Goal: Task Accomplishment & Management: Use online tool/utility

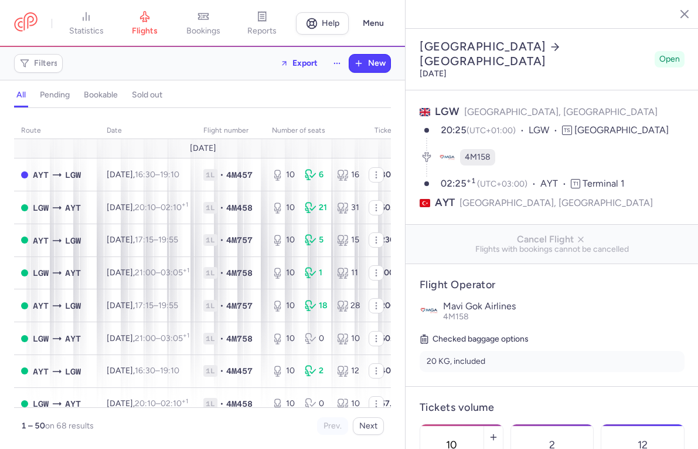
select select "days"
drag, startPoint x: 144, startPoint y: 27, endPoint x: 158, endPoint y: 20, distance: 15.7
click at [144, 27] on span "flights" at bounding box center [145, 31] width 26 height 11
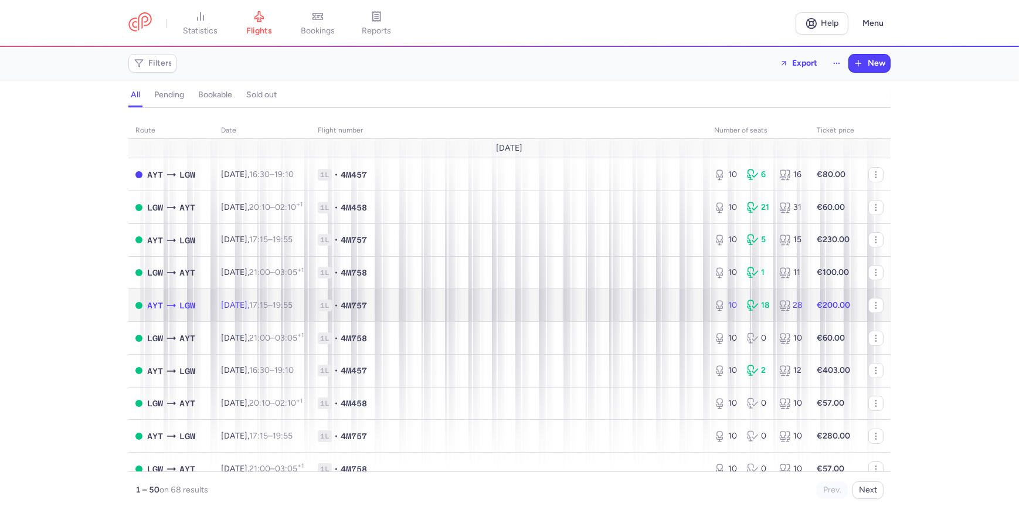
click at [367, 305] on span "4M757" at bounding box center [354, 306] width 26 height 12
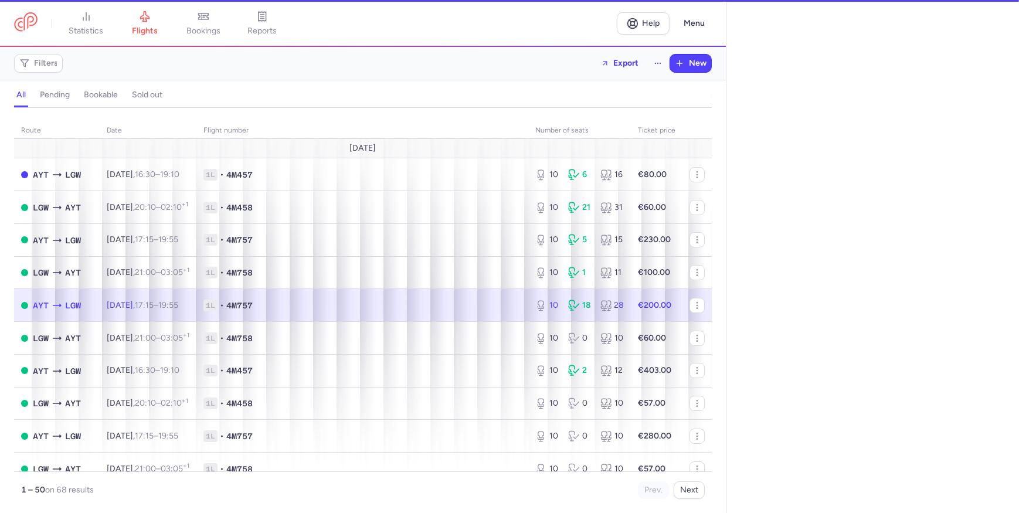
select select "hours"
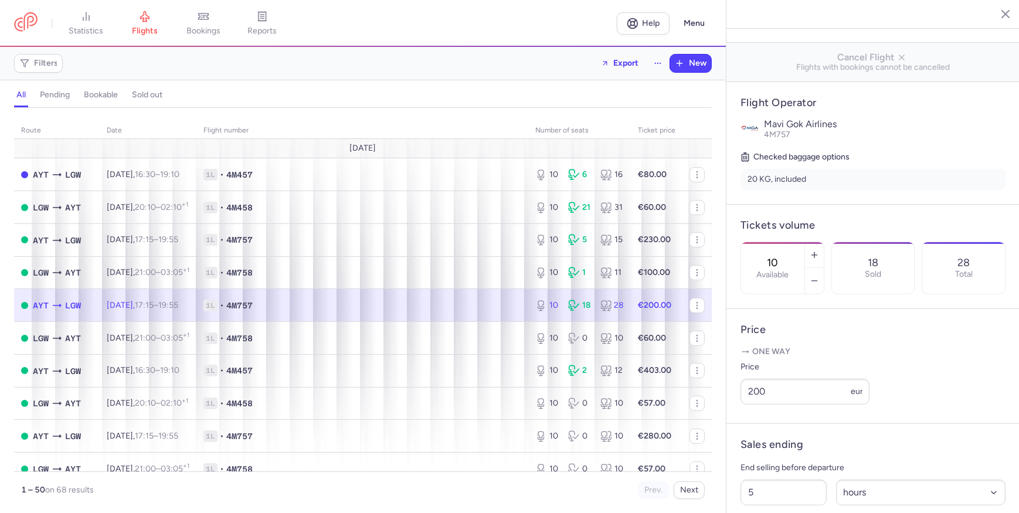
scroll to position [53, 0]
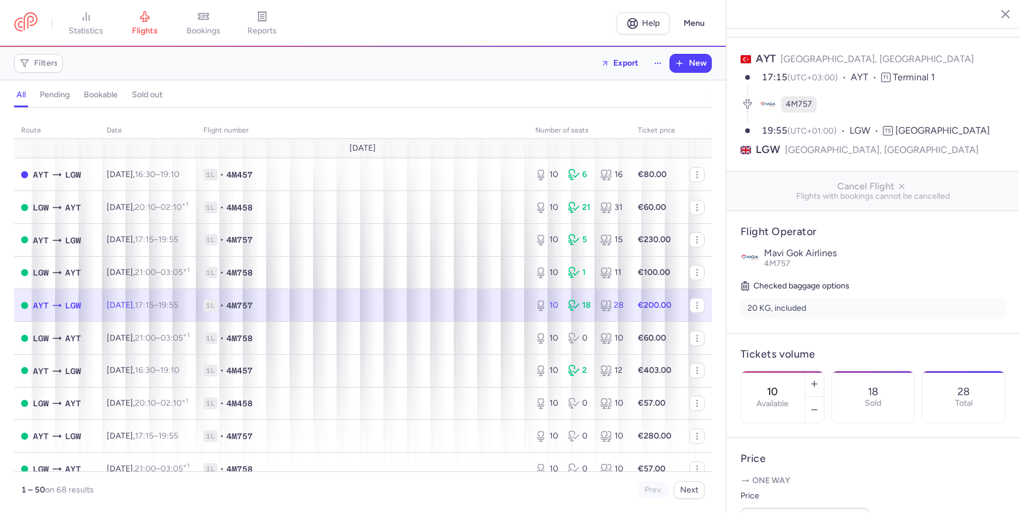
click at [698, 14] on button "button" at bounding box center [997, 14] width 18 height 18
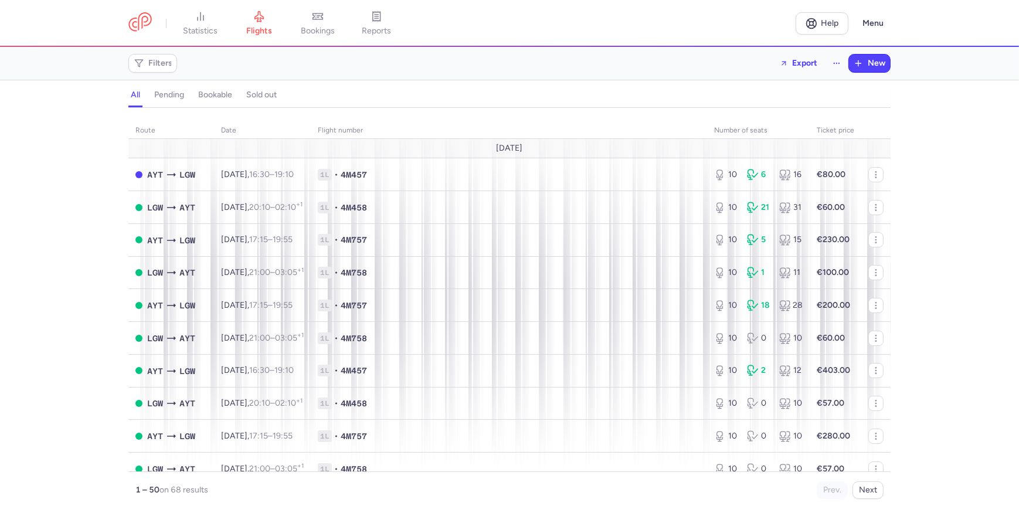
click at [0, 0] on html "statistics flights bookings reports Help Menu Filters Export New all pending bo…" at bounding box center [509, 0] width 1019 height 0
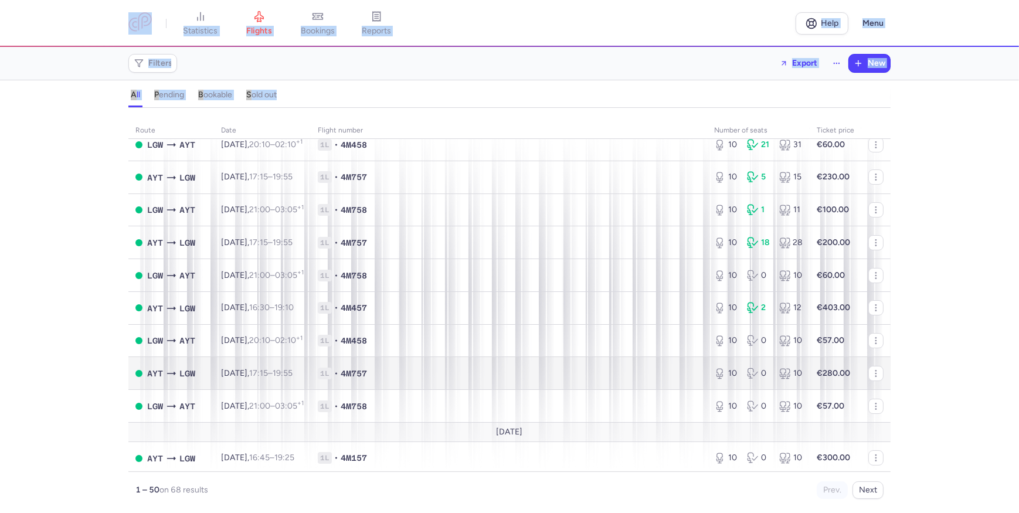
scroll to position [160, 0]
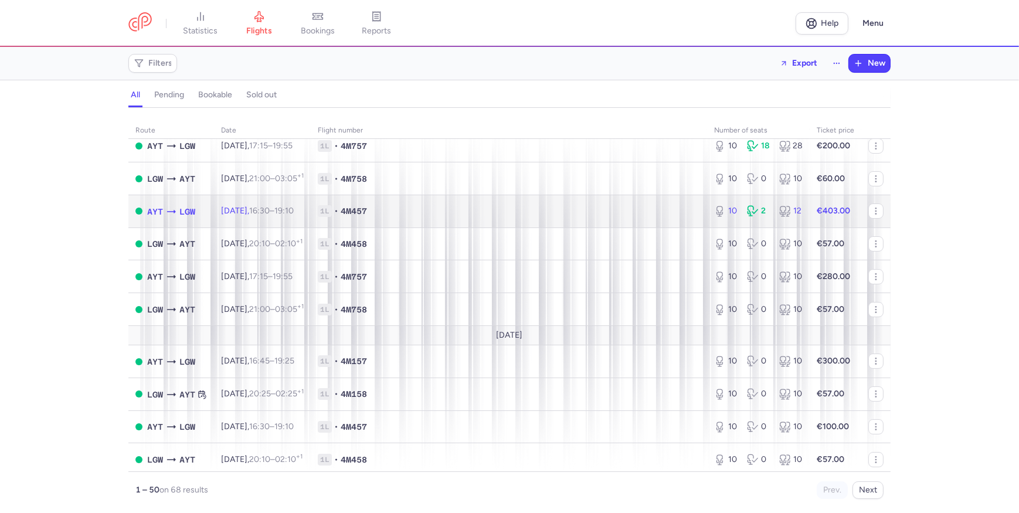
click at [311, 222] on td "Thu, 28 Aug, 16:30 – 19:10 +0" at bounding box center [262, 211] width 97 height 33
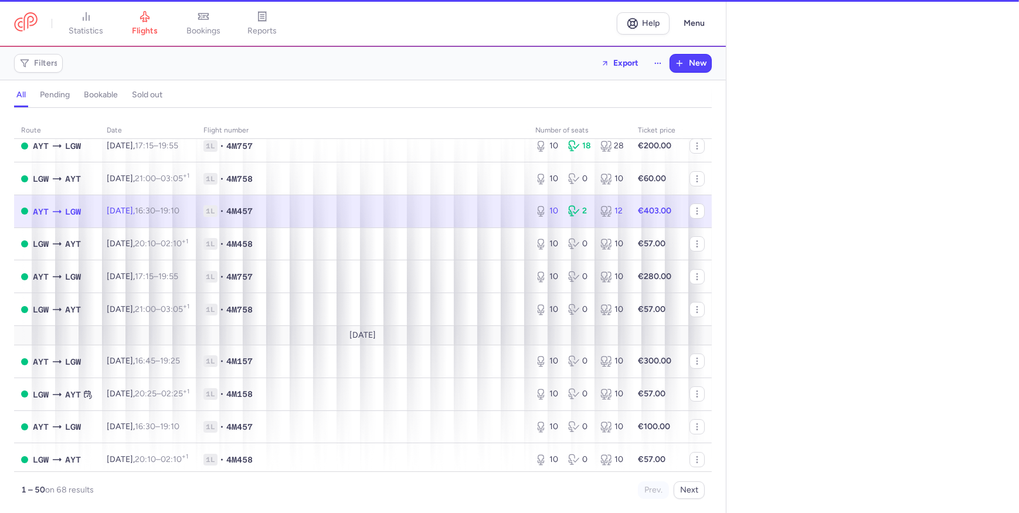
select select "hours"
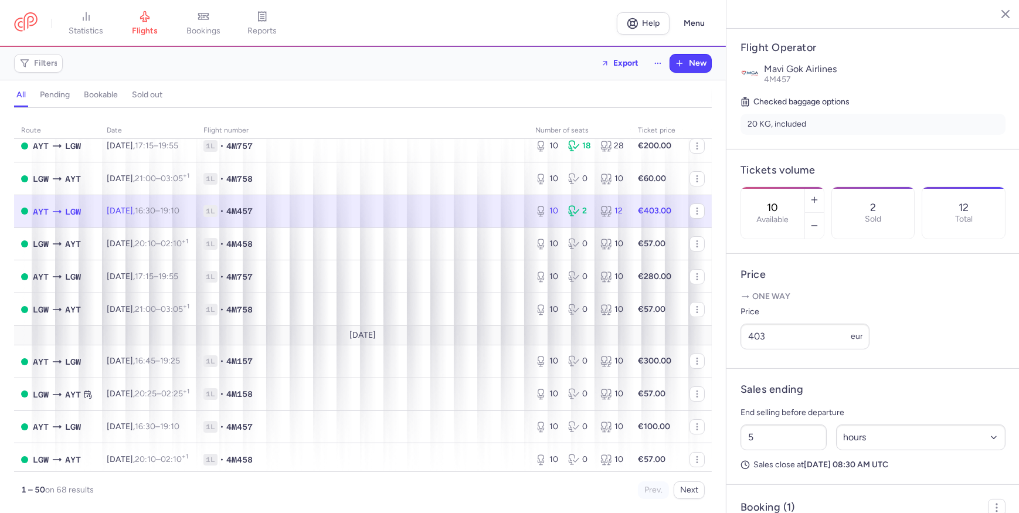
scroll to position [320, 0]
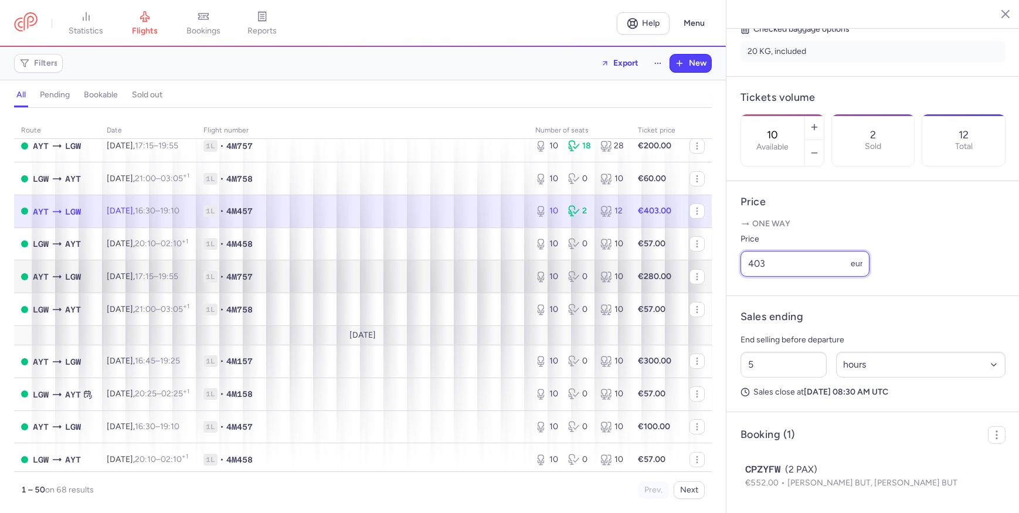
drag, startPoint x: 815, startPoint y: 273, endPoint x: 540, endPoint y: 293, distance: 275.7
click at [540, 293] on div "statistics flights bookings reports Help Menu Filters Export New all pending bo…" at bounding box center [509, 256] width 1019 height 513
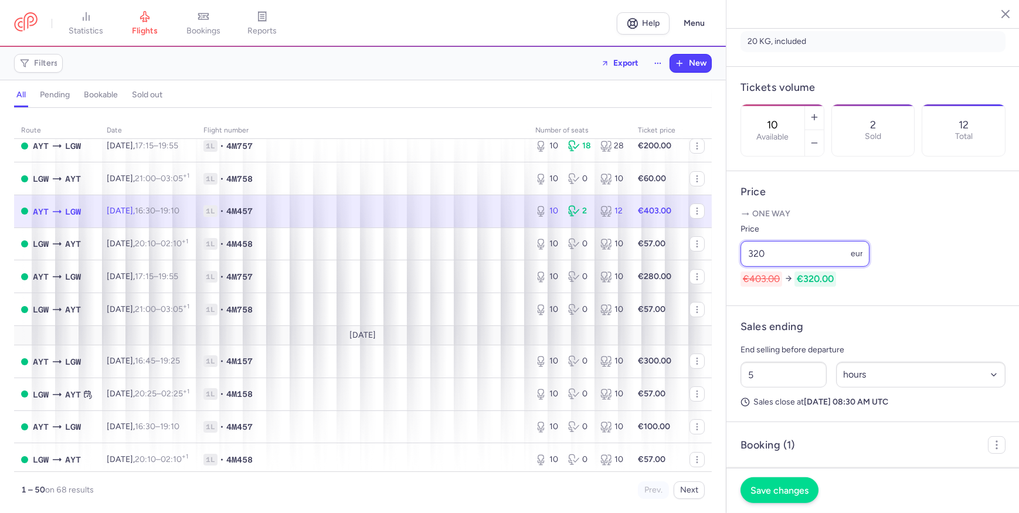
type input "320"
click at [698, 448] on span "Save changes" at bounding box center [780, 490] width 58 height 11
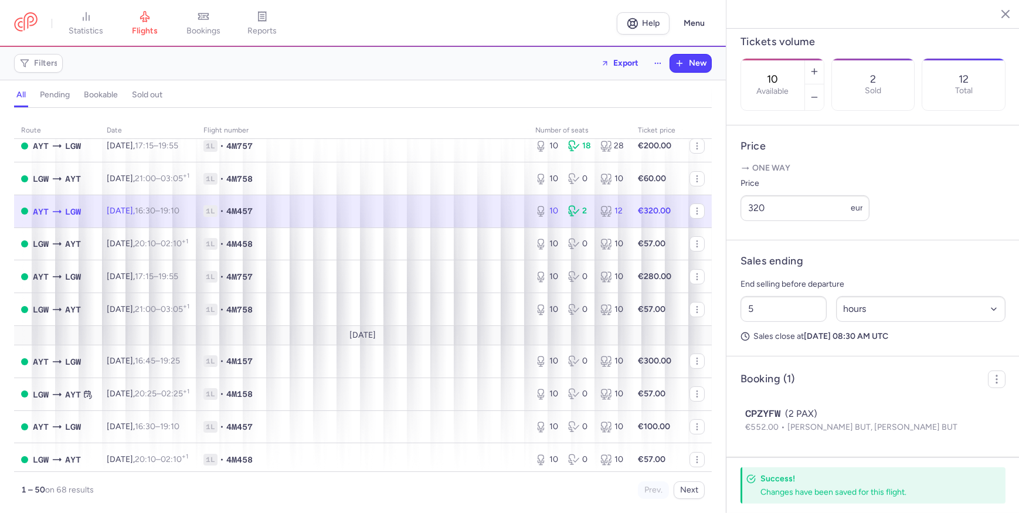
scroll to position [0, 0]
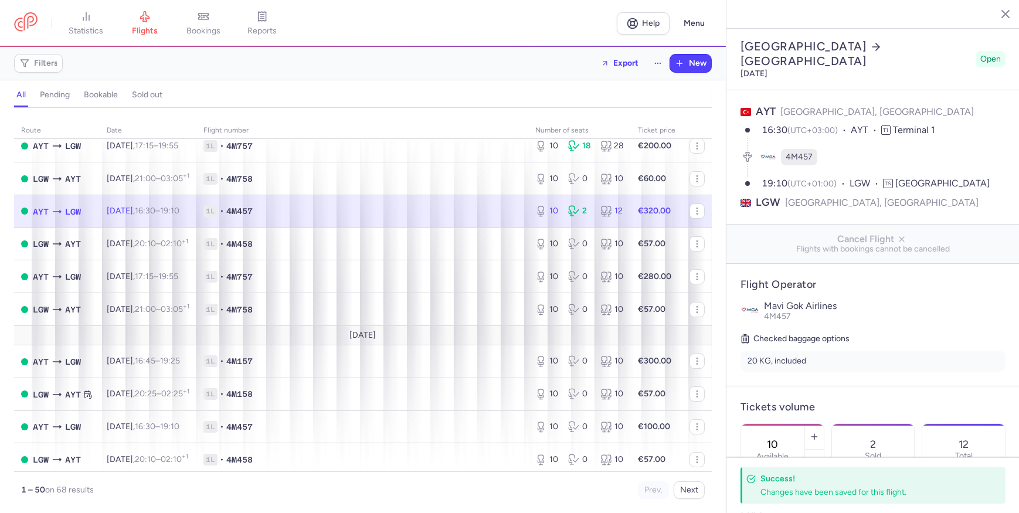
click at [698, 12] on icon "button" at bounding box center [997, 14] width 12 height 12
